Goal: Task Accomplishment & Management: Manage account settings

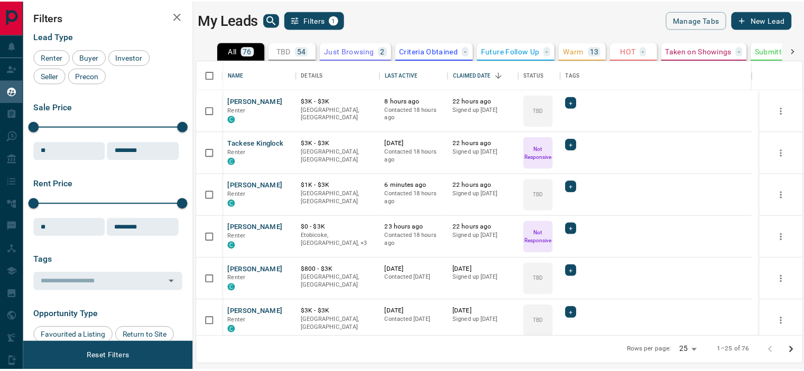
scroll to position [269, 604]
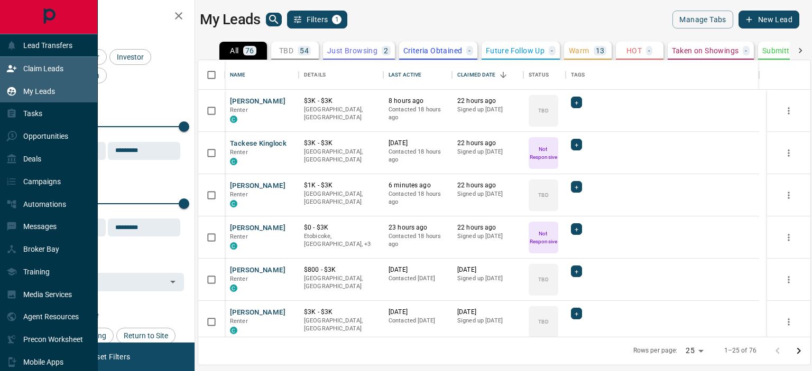
click at [34, 69] on p "Claim Leads" at bounding box center [43, 68] width 40 height 8
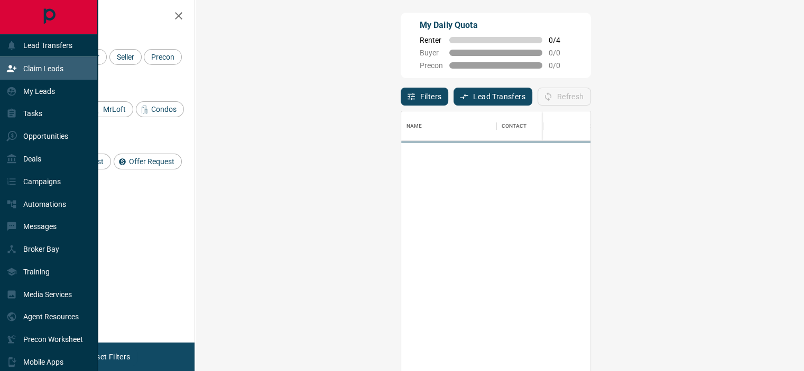
scroll to position [272, 578]
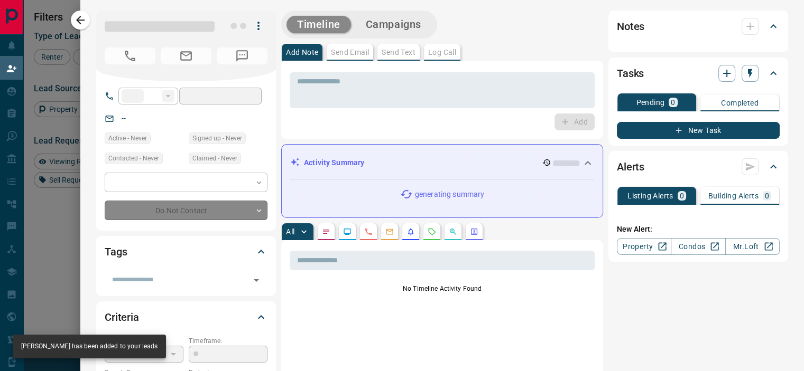
type input "**"
type input "**********"
type input "**"
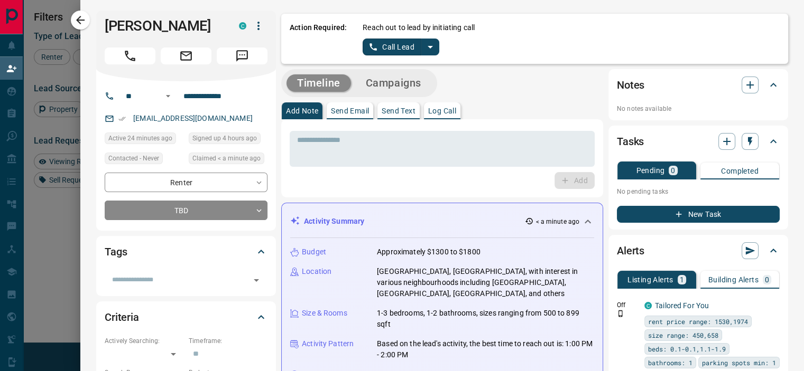
click at [424, 43] on icon "split button" at bounding box center [430, 47] width 13 height 13
click at [385, 77] on li "Log Manual Call" at bounding box center [399, 84] width 64 height 16
click at [434, 48] on icon "split button" at bounding box center [440, 47] width 13 height 13
click at [398, 83] on li "Log Manual Call" at bounding box center [405, 84] width 64 height 16
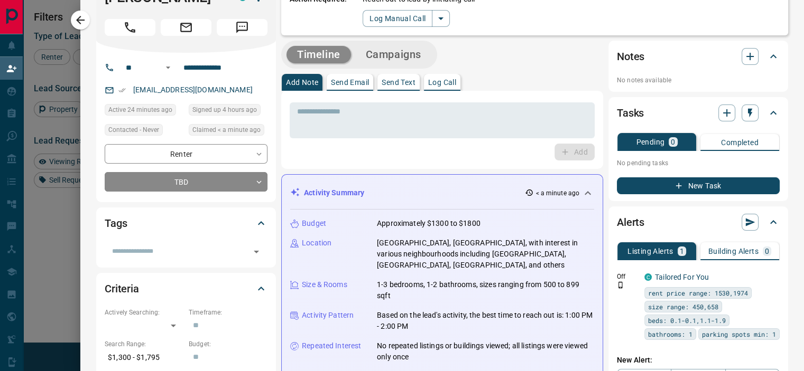
scroll to position [53, 0]
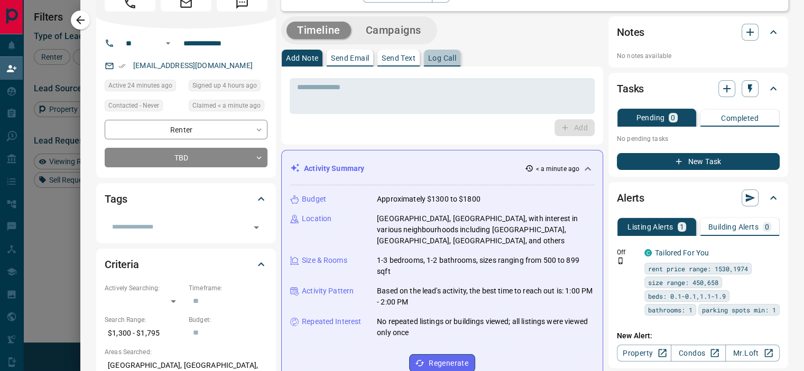
click at [432, 61] on p "Log Call" at bounding box center [442, 57] width 28 height 7
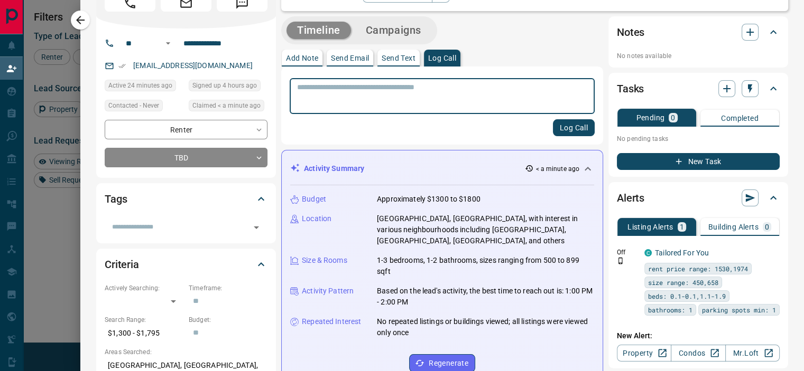
click at [403, 85] on textarea at bounding box center [442, 96] width 290 height 27
type textarea "**********"
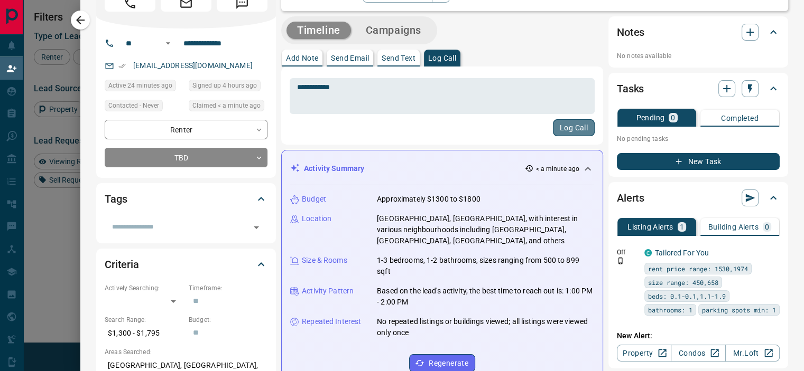
click at [557, 125] on button "Log Call" at bounding box center [574, 127] width 42 height 17
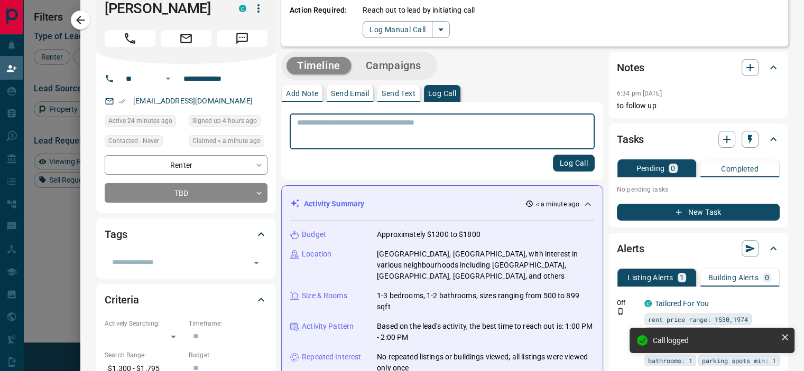
scroll to position [0, 0]
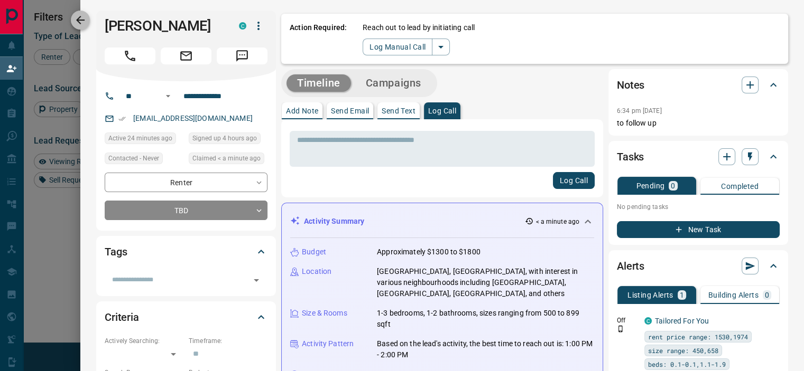
click at [86, 21] on icon "button" at bounding box center [80, 20] width 13 height 13
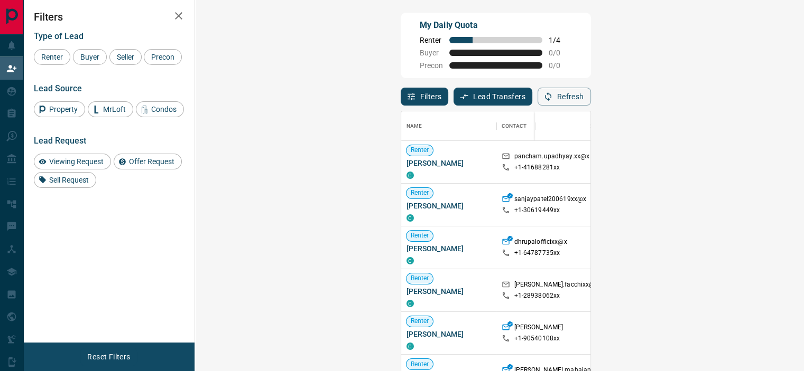
scroll to position [272, 578]
click at [533, 33] on div "My Daily Quota Renter 1 / 4 Buyer 0 / 0 Precon 0 / 0" at bounding box center [496, 46] width 190 height 66
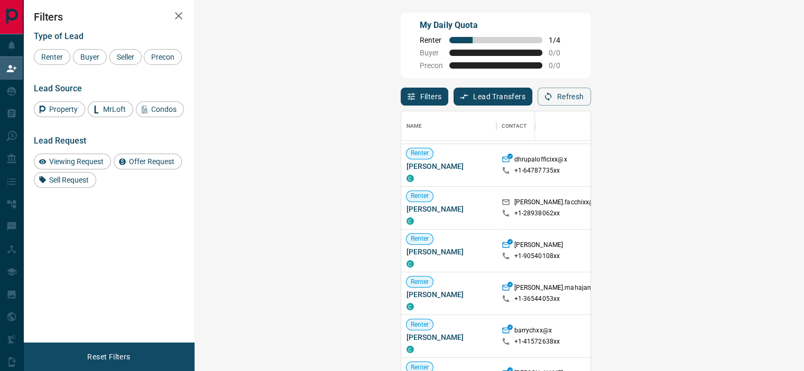
scroll to position [106, 0]
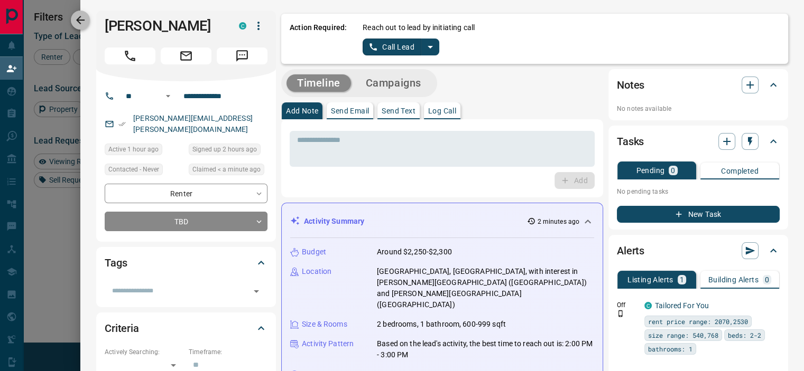
click at [83, 18] on icon "button" at bounding box center [80, 20] width 13 height 13
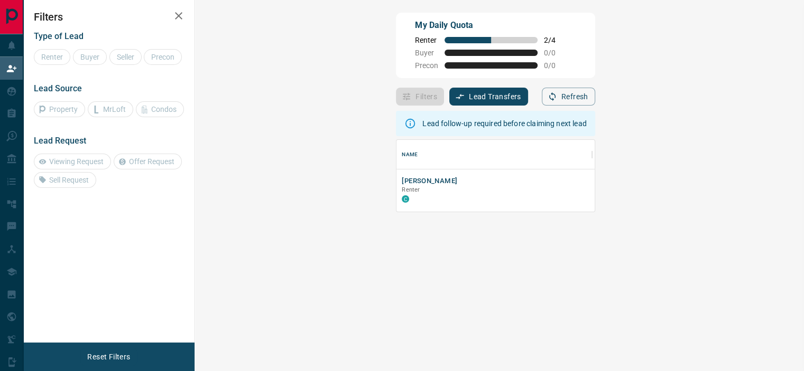
scroll to position [63, 578]
click at [176, 14] on icon "button" at bounding box center [178, 15] width 7 height 7
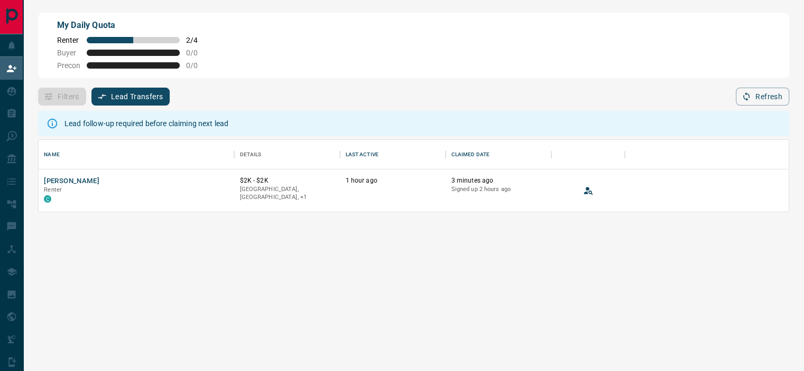
scroll to position [63, 742]
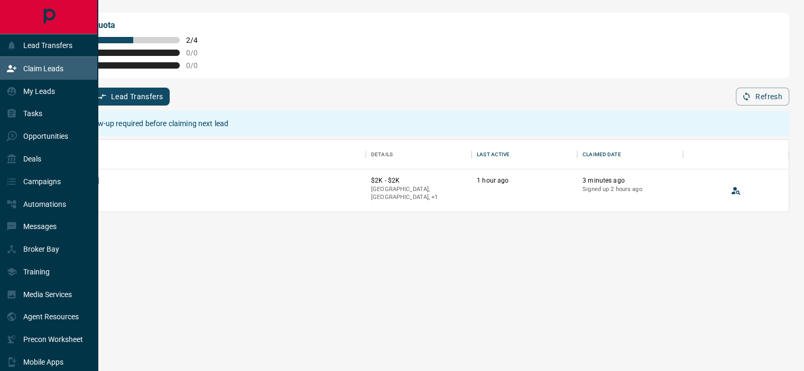
click at [36, 67] on p "Claim Leads" at bounding box center [43, 68] width 40 height 8
click at [40, 63] on div "Claim Leads" at bounding box center [34, 68] width 57 height 17
click at [39, 68] on p "Claim Leads" at bounding box center [43, 68] width 40 height 8
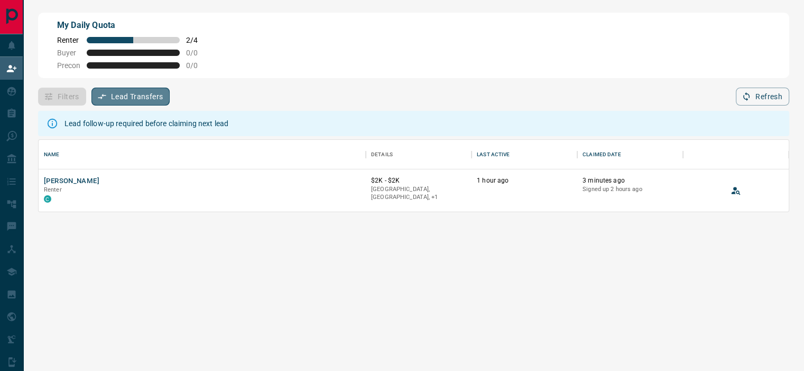
click at [134, 92] on button "Lead Transfers" at bounding box center [130, 97] width 79 height 18
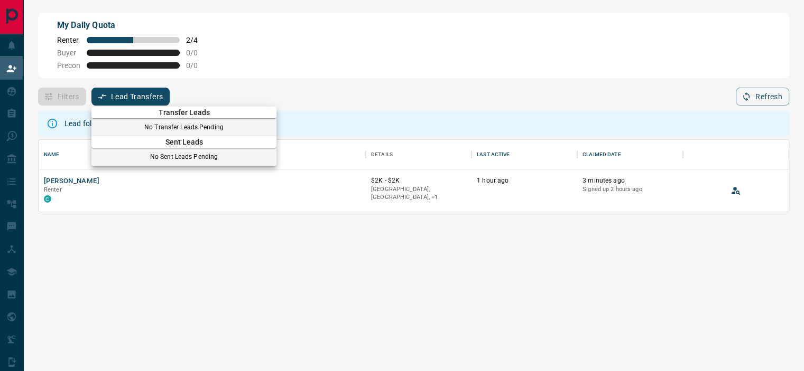
click at [50, 179] on div at bounding box center [402, 185] width 804 height 371
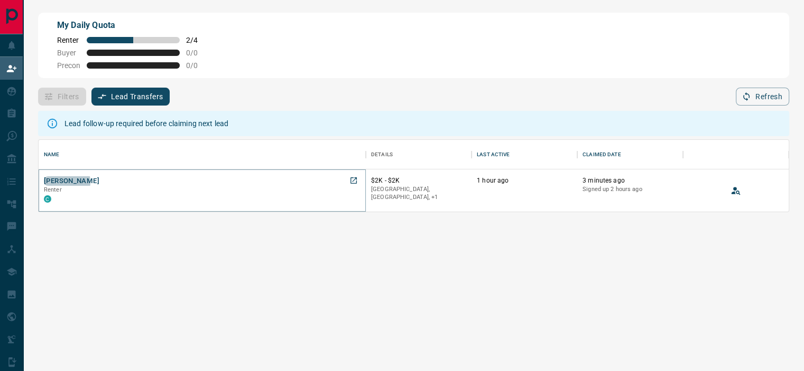
click at [63, 183] on button "[PERSON_NAME]" at bounding box center [71, 181] width 55 height 10
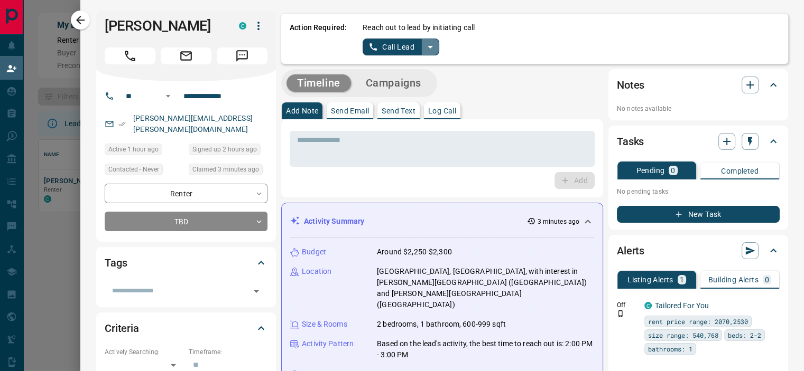
click at [424, 42] on icon "split button" at bounding box center [430, 47] width 13 height 13
click at [401, 80] on li "Log Manual Call" at bounding box center [399, 84] width 64 height 16
click at [431, 111] on p "Log Call" at bounding box center [442, 110] width 28 height 7
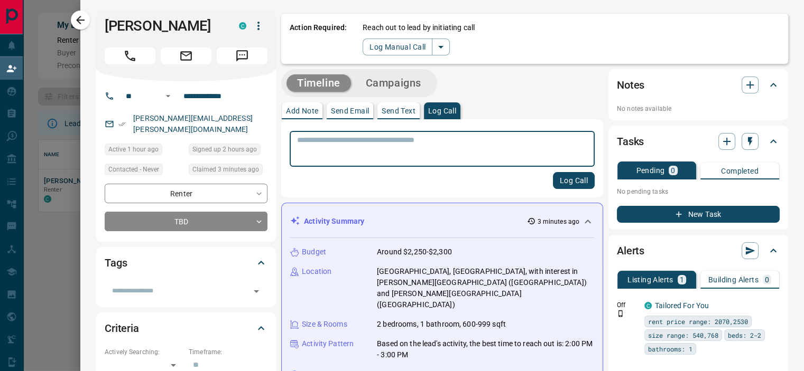
click at [398, 139] on textarea at bounding box center [442, 149] width 290 height 27
type textarea "**********"
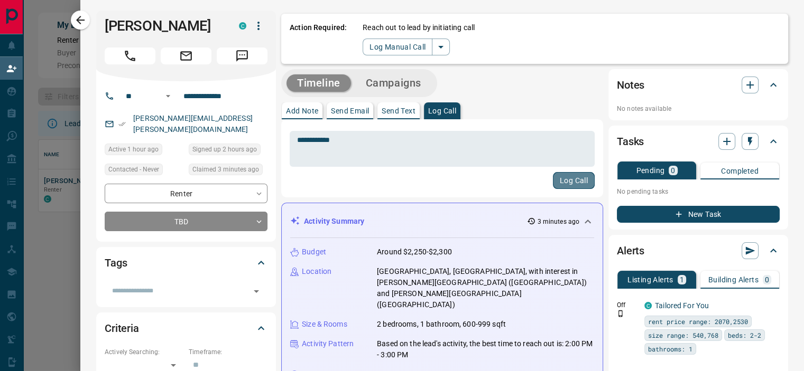
click at [568, 185] on button "Log Call" at bounding box center [574, 180] width 42 height 17
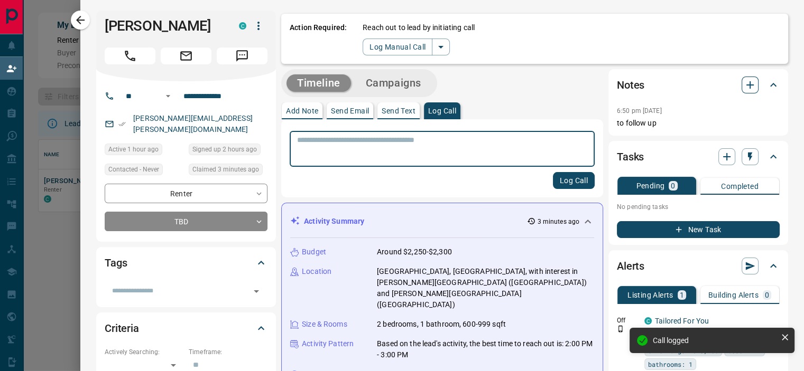
click at [743, 82] on icon "button" at bounding box center [749, 85] width 13 height 13
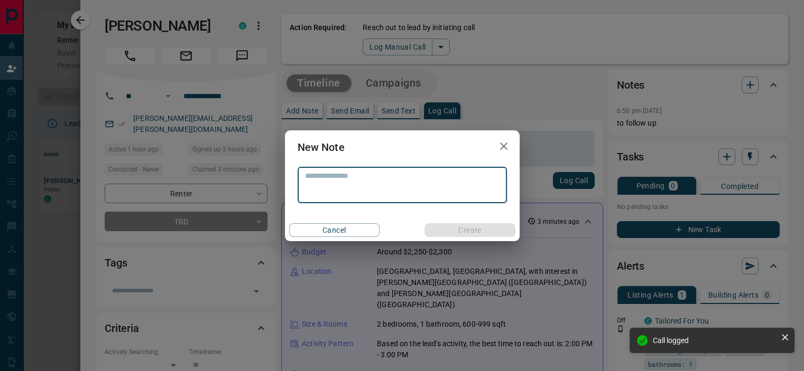
click at [422, 171] on div "* ​" at bounding box center [401, 186] width 209 height 36
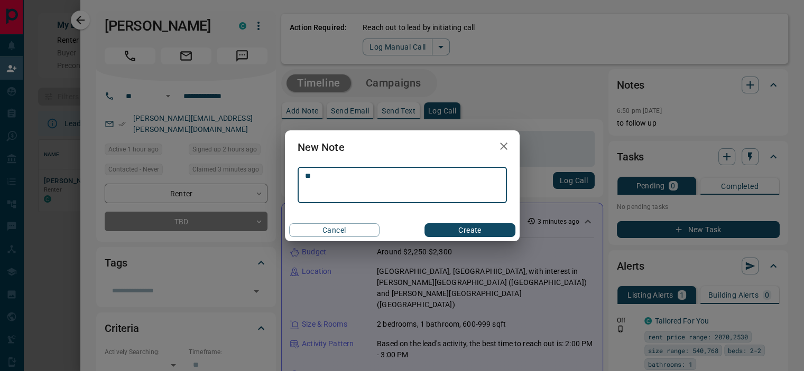
type textarea "**"
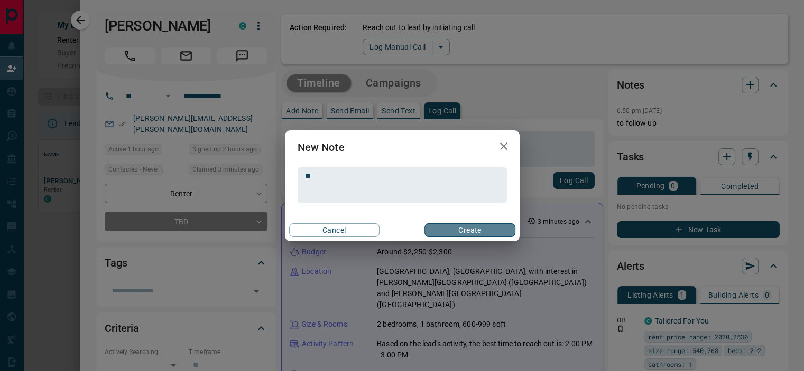
click at [461, 230] on button "Create" at bounding box center [469, 231] width 90 height 14
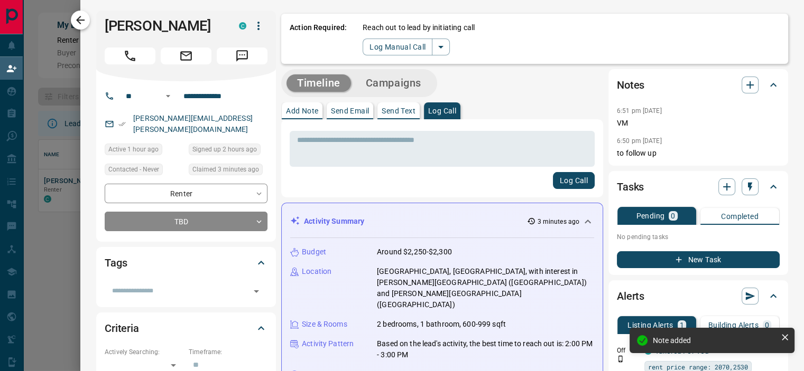
click at [76, 17] on icon "button" at bounding box center [80, 20] width 13 height 13
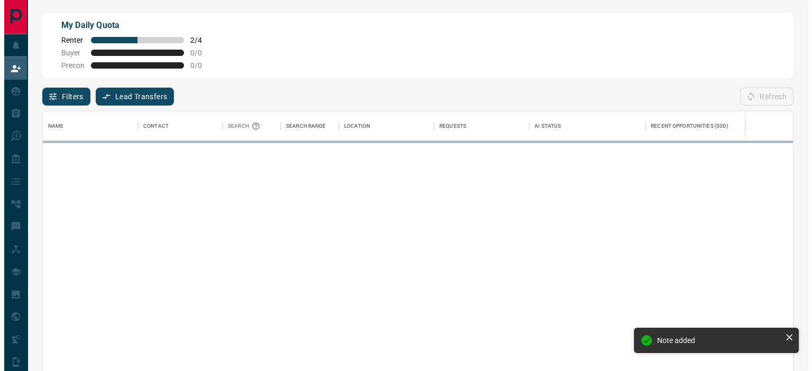
scroll to position [272, 742]
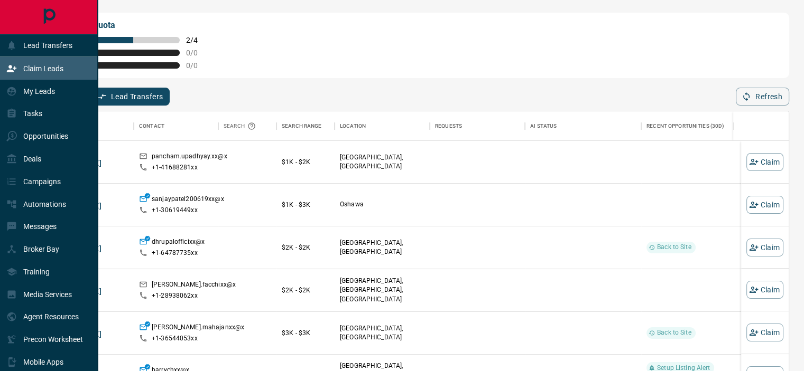
click at [48, 65] on p "Claim Leads" at bounding box center [43, 68] width 40 height 8
click at [48, 68] on p "Claim Leads" at bounding box center [43, 68] width 40 height 8
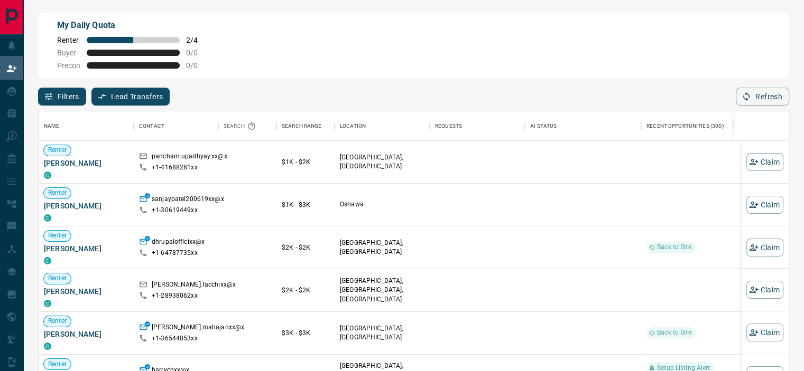
click at [294, 45] on div "My Daily Quota Renter 2 / 4 Buyer 0 / 0 Precon 0 / 0" at bounding box center [413, 46] width 751 height 66
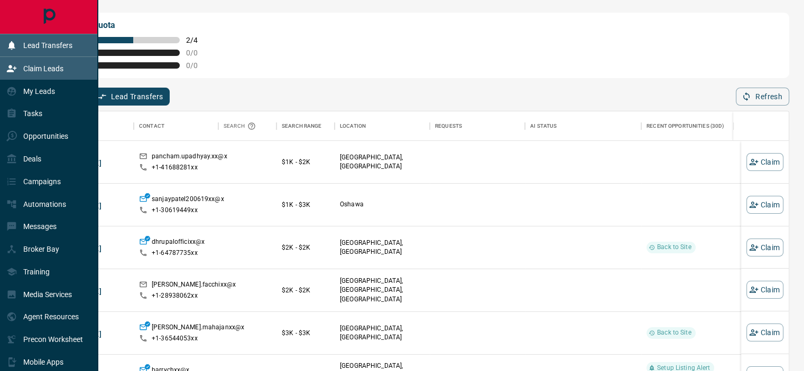
click at [32, 45] on p "Lead Transfers" at bounding box center [47, 45] width 49 height 8
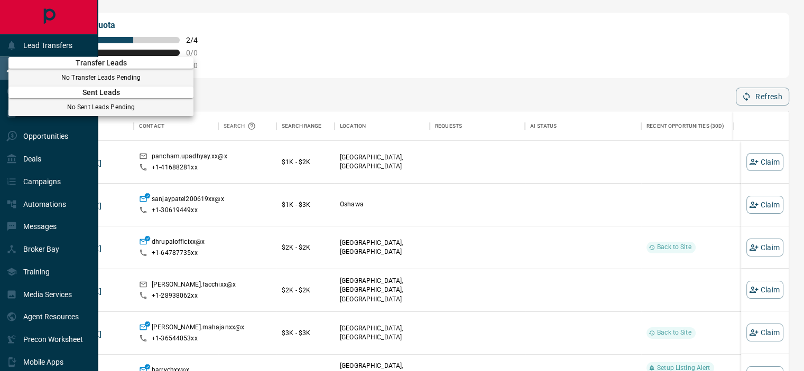
click at [37, 163] on div at bounding box center [402, 185] width 804 height 371
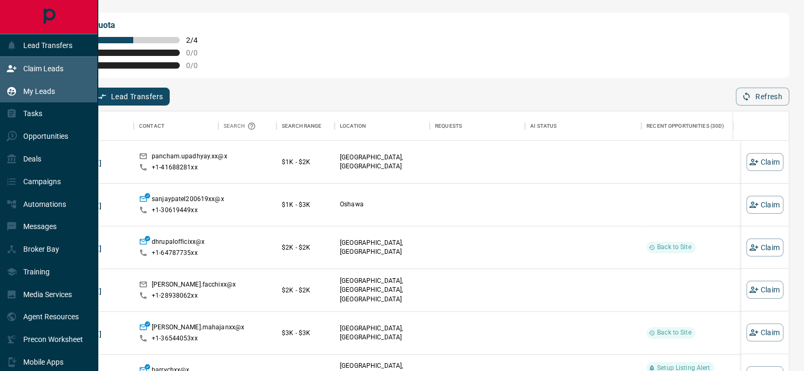
click at [37, 90] on p "My Leads" at bounding box center [39, 91] width 32 height 8
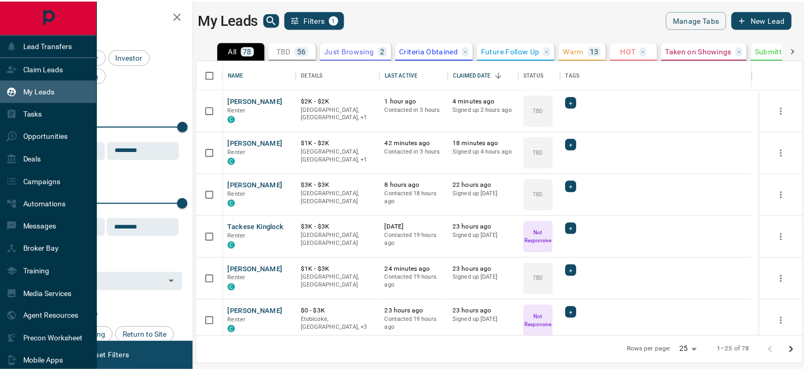
scroll to position [269, 604]
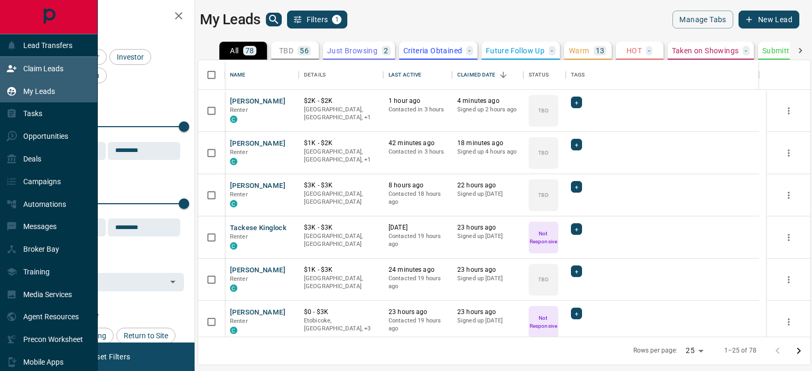
click at [49, 68] on p "Claim Leads" at bounding box center [43, 68] width 40 height 8
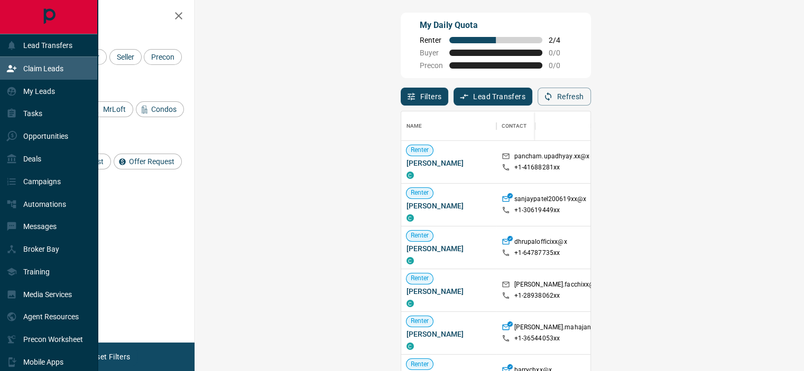
scroll to position [272, 578]
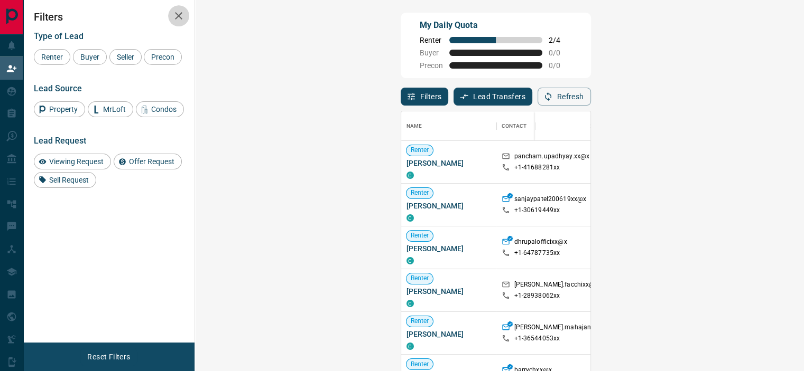
click at [175, 13] on icon "button" at bounding box center [178, 15] width 7 height 7
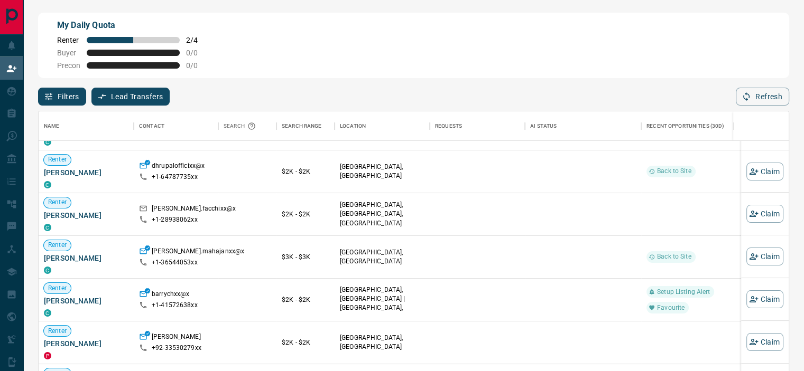
scroll to position [53, 0]
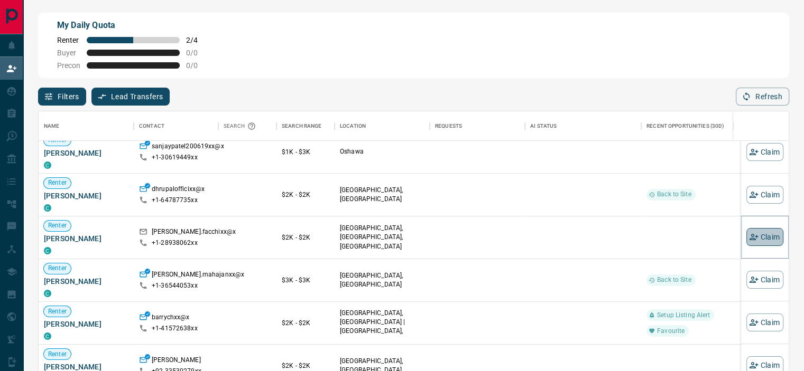
click at [764, 240] on button "Claim" at bounding box center [764, 237] width 37 height 18
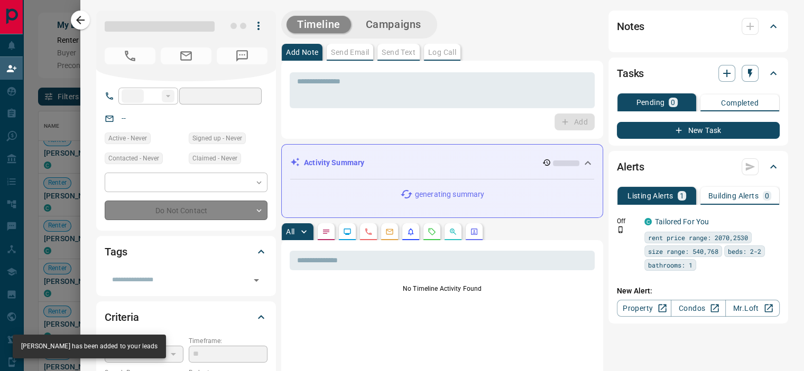
type input "**"
type input "**********"
type input "**"
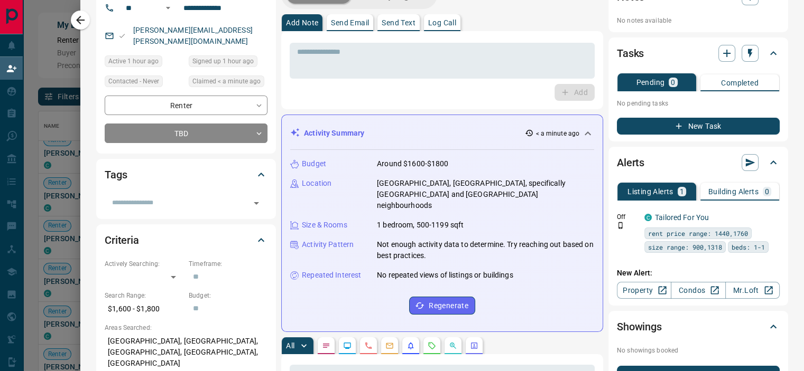
scroll to position [0, 0]
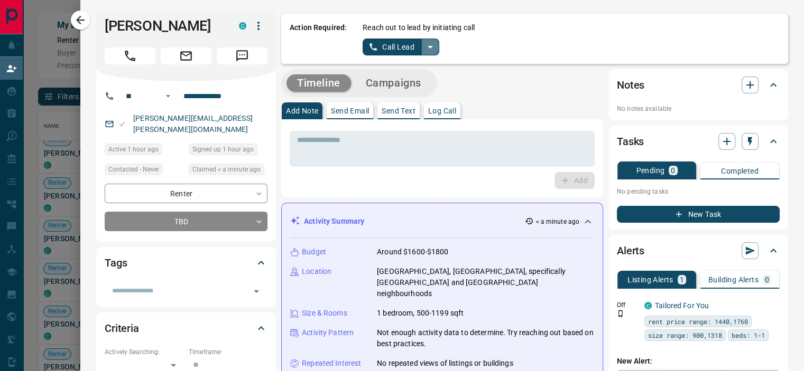
click at [424, 45] on icon "split button" at bounding box center [430, 47] width 13 height 13
click at [392, 82] on li "Log Manual Call" at bounding box center [399, 84] width 64 height 16
click at [439, 109] on p "Log Call" at bounding box center [442, 110] width 28 height 7
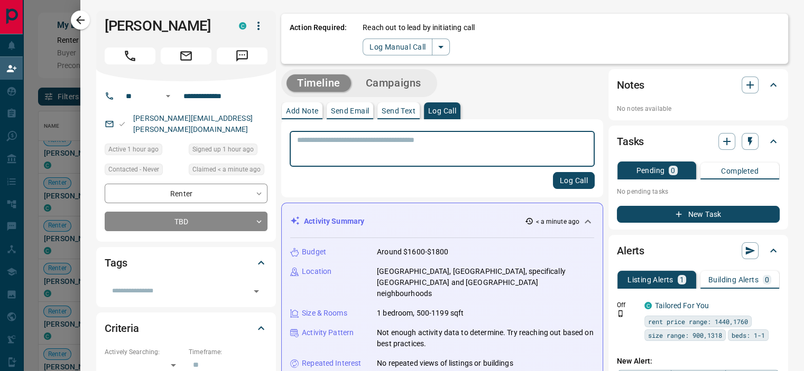
click at [428, 140] on textarea at bounding box center [442, 149] width 290 height 27
type textarea "**********"
click at [553, 183] on button "Log Call" at bounding box center [574, 180] width 42 height 17
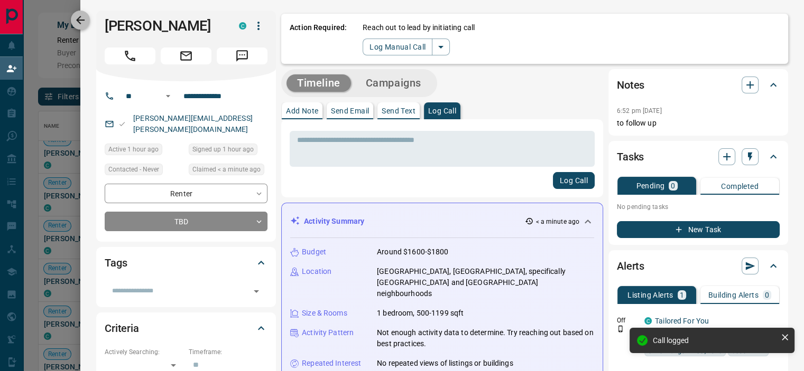
click at [81, 14] on icon "button" at bounding box center [80, 20] width 13 height 13
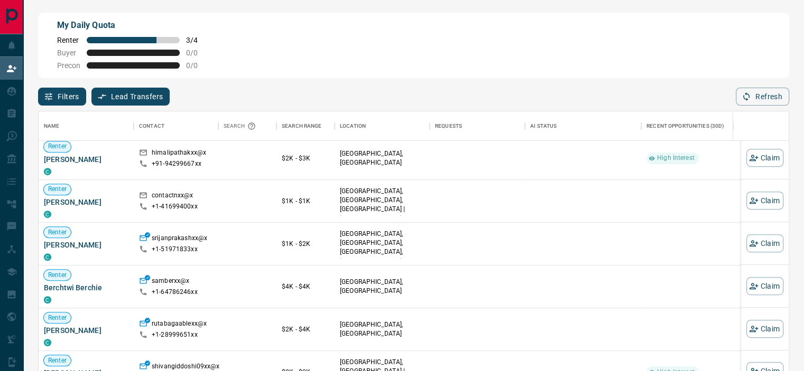
scroll to position [370, 0]
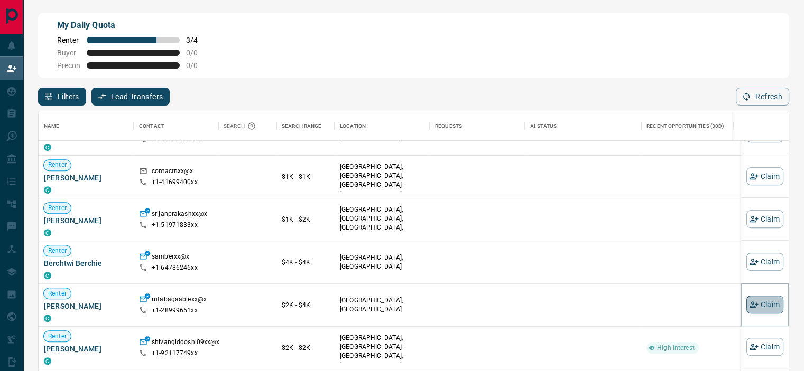
click at [756, 304] on button "Claim" at bounding box center [764, 305] width 37 height 18
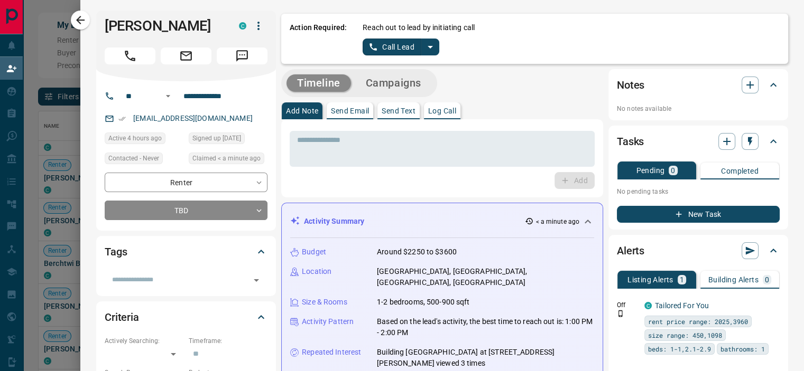
click at [377, 268] on p "[GEOGRAPHIC_DATA], [GEOGRAPHIC_DATA], [GEOGRAPHIC_DATA], [GEOGRAPHIC_DATA]" at bounding box center [485, 277] width 217 height 22
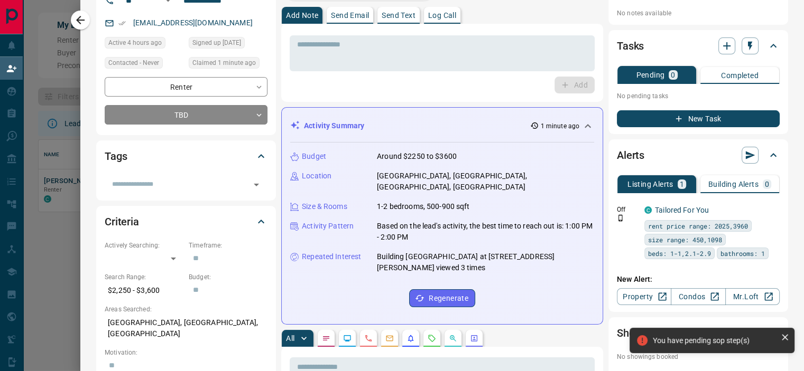
scroll to position [0, 0]
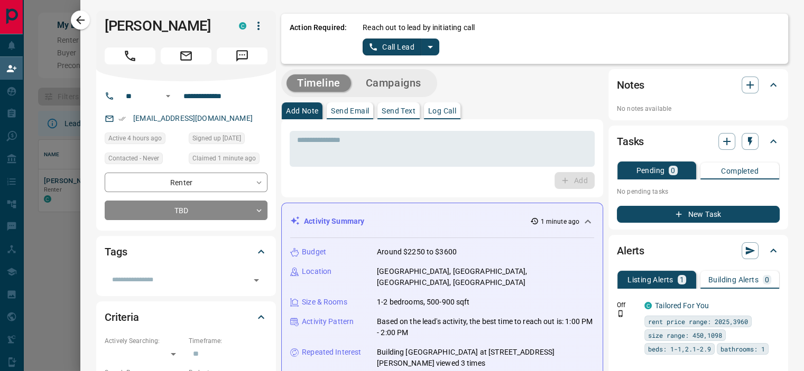
click at [501, 103] on div "Add Note Send Email Send Text Log Call" at bounding box center [442, 111] width 322 height 17
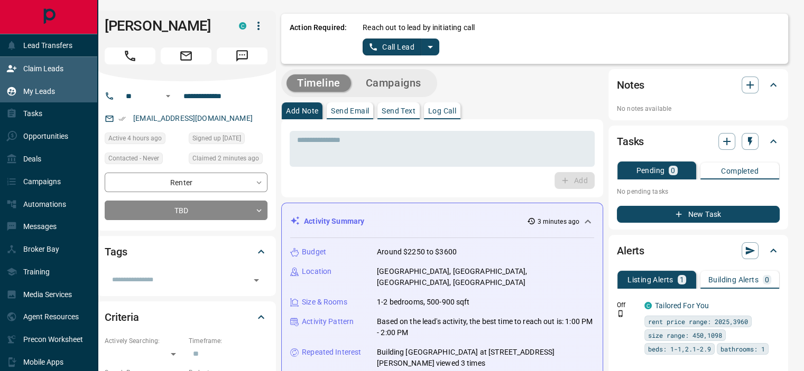
click at [29, 95] on p "My Leads" at bounding box center [39, 91] width 32 height 8
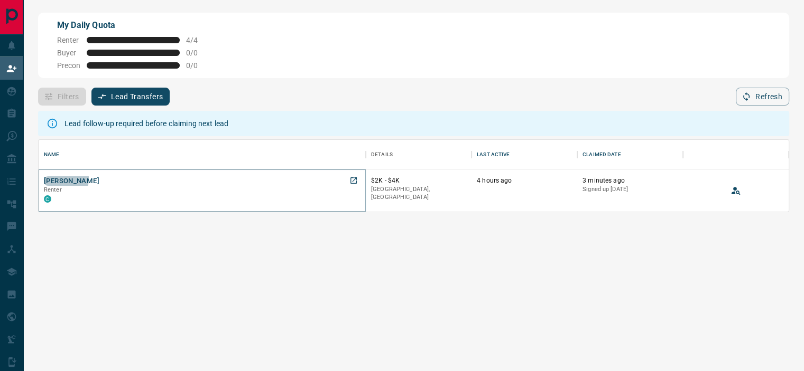
click at [44, 179] on button "[PERSON_NAME]" at bounding box center [71, 181] width 55 height 10
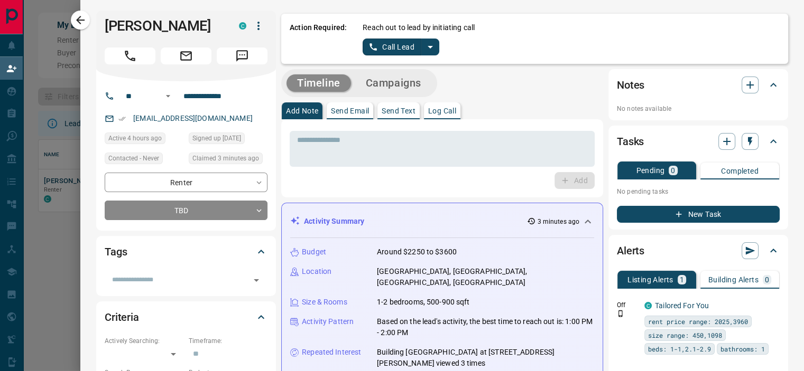
click at [424, 49] on icon "split button" at bounding box center [430, 47] width 13 height 13
click at [410, 82] on li "Log Manual Call" at bounding box center [399, 84] width 64 height 16
click at [429, 110] on p "Log Call" at bounding box center [442, 110] width 28 height 7
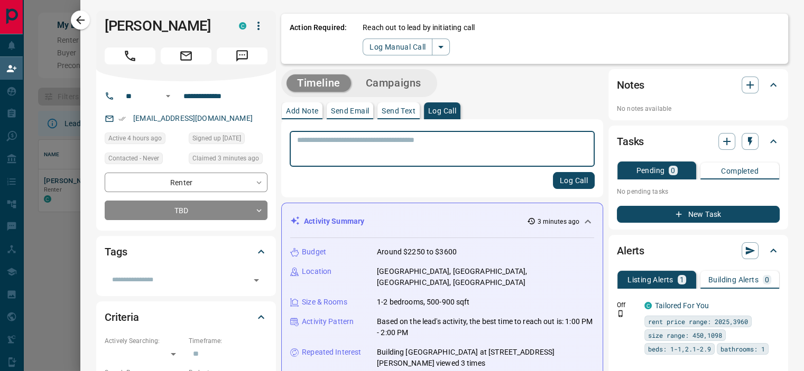
click at [403, 140] on textarea at bounding box center [442, 149] width 290 height 27
type textarea "**"
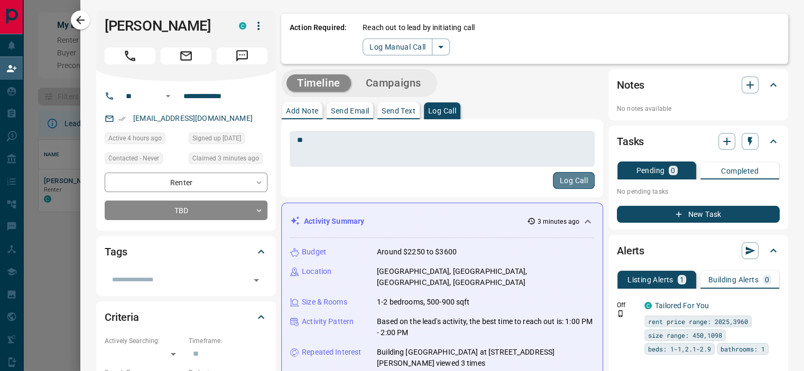
click at [575, 183] on button "Log Call" at bounding box center [574, 180] width 42 height 17
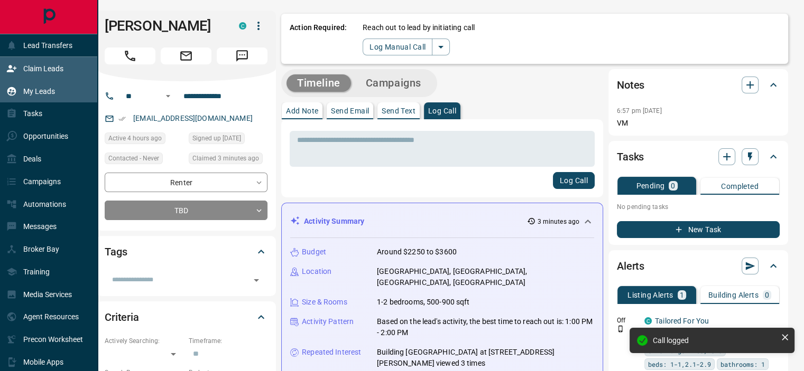
click at [39, 88] on p "My Leads" at bounding box center [39, 91] width 32 height 8
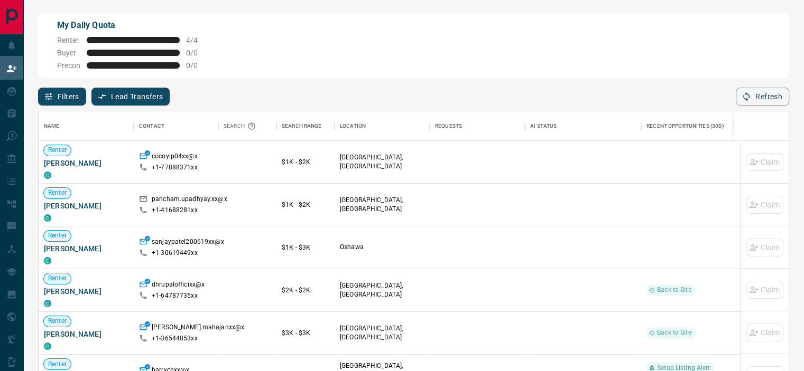
scroll to position [272, 742]
